Goal: Transaction & Acquisition: Download file/media

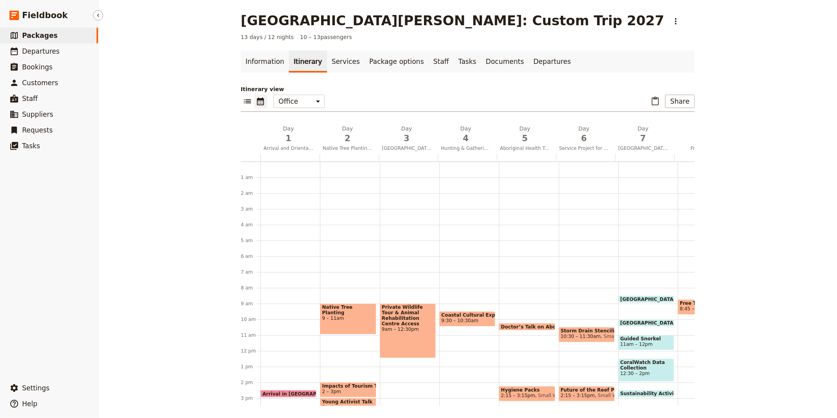
scroll to position [102, 0]
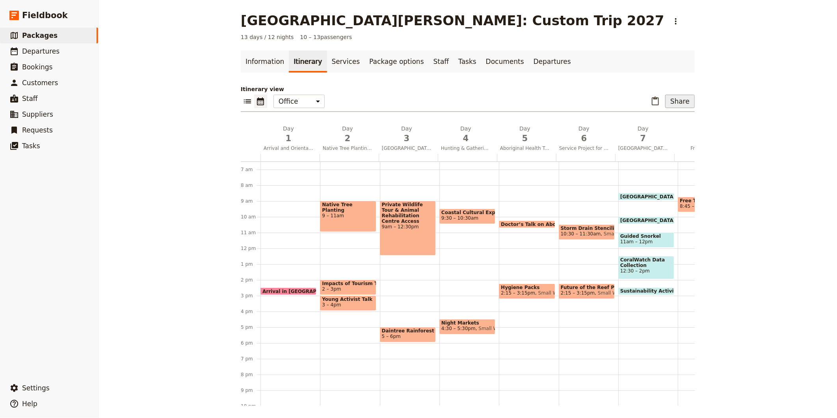
click at [680, 106] on button "Share" at bounding box center [680, 101] width 30 height 13
click at [667, 143] on span "Sales Brochure" at bounding box center [653, 141] width 41 height 8
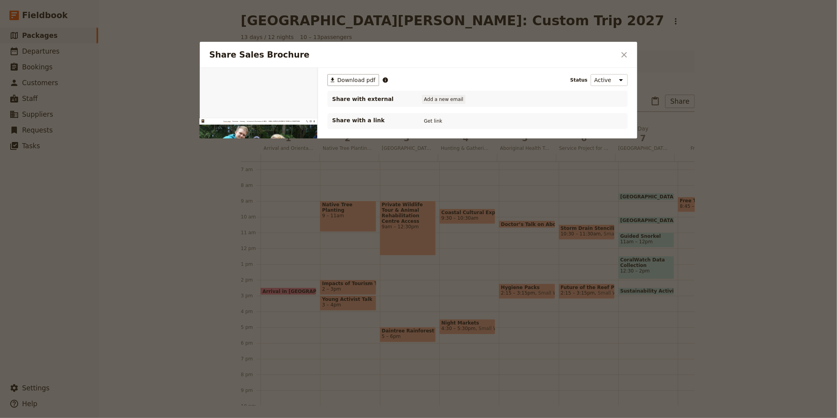
scroll to position [0, 0]
click at [348, 75] on button "​ Download pdf" at bounding box center [354, 80] width 52 height 12
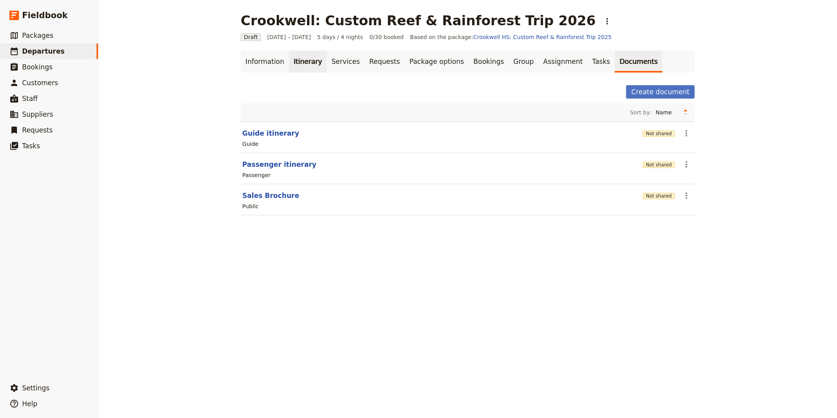
click at [305, 64] on link "Itinerary" at bounding box center [308, 61] width 38 height 22
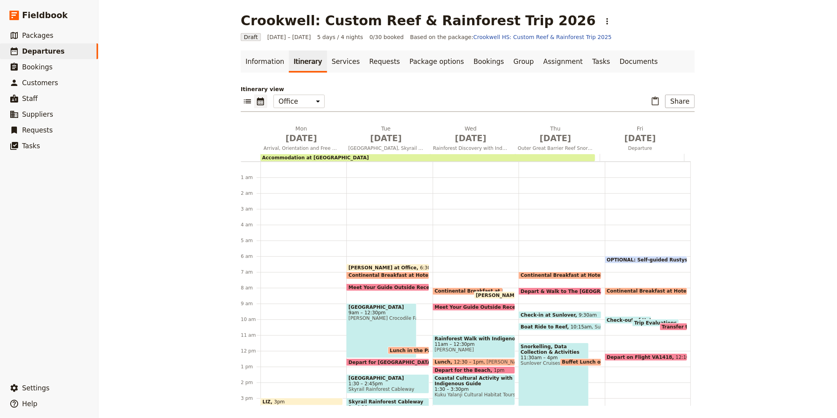
scroll to position [87, 0]
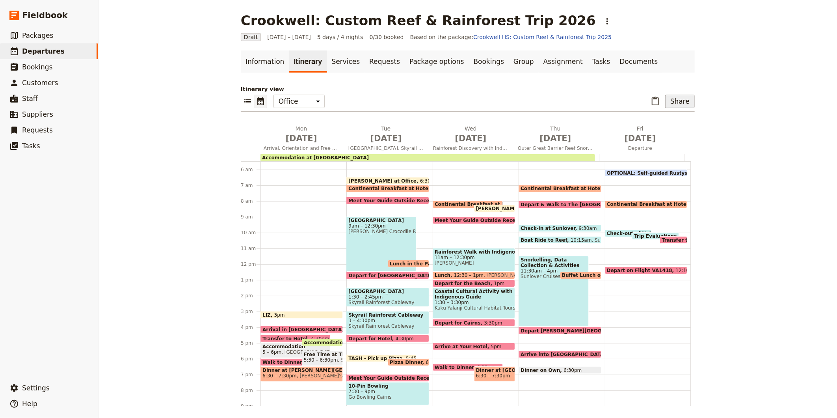
click at [681, 101] on button "Share" at bounding box center [680, 101] width 30 height 13
click at [670, 140] on span "Sales Brochure" at bounding box center [653, 141] width 41 height 8
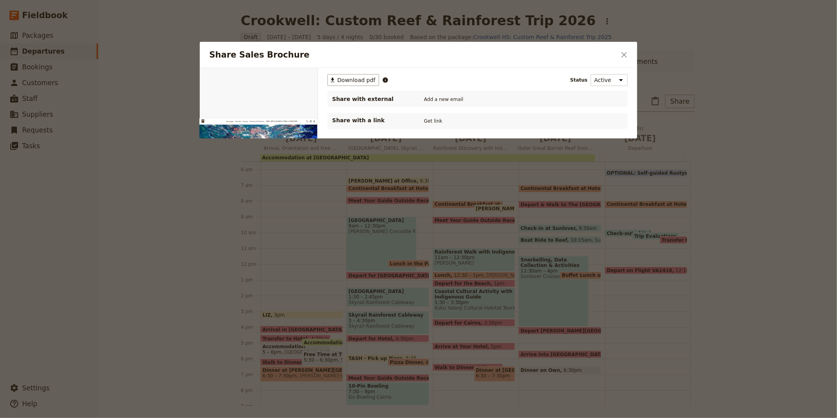
scroll to position [0, 0]
click at [355, 81] on span "Download pdf" at bounding box center [356, 80] width 38 height 8
